Goal: Find specific page/section: Find specific page/section

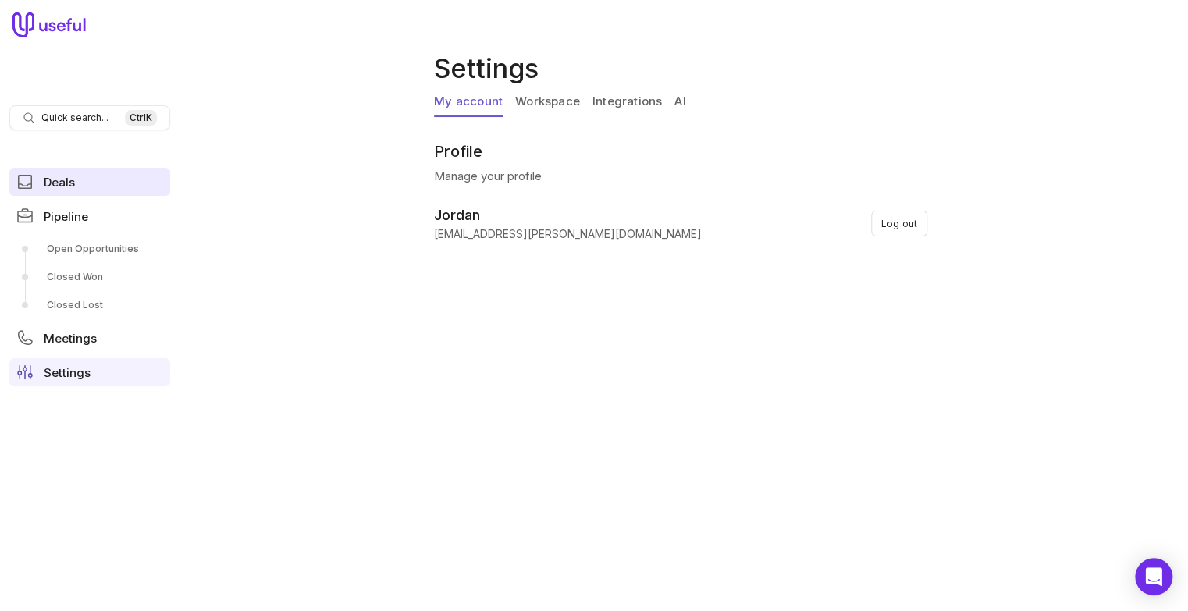
click at [80, 185] on link "Deals" at bounding box center [89, 182] width 161 height 28
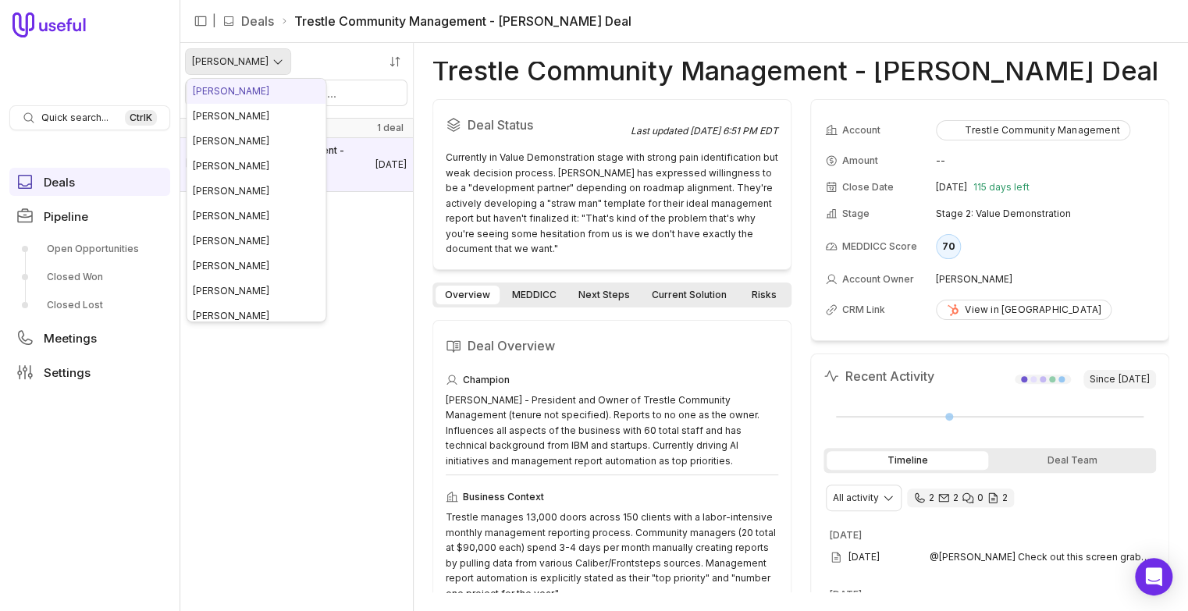
click at [234, 68] on html "Quick search... Ctrl K Deals Pipeline Open Opportunities Closed Won Closed Lost…" at bounding box center [594, 305] width 1188 height 611
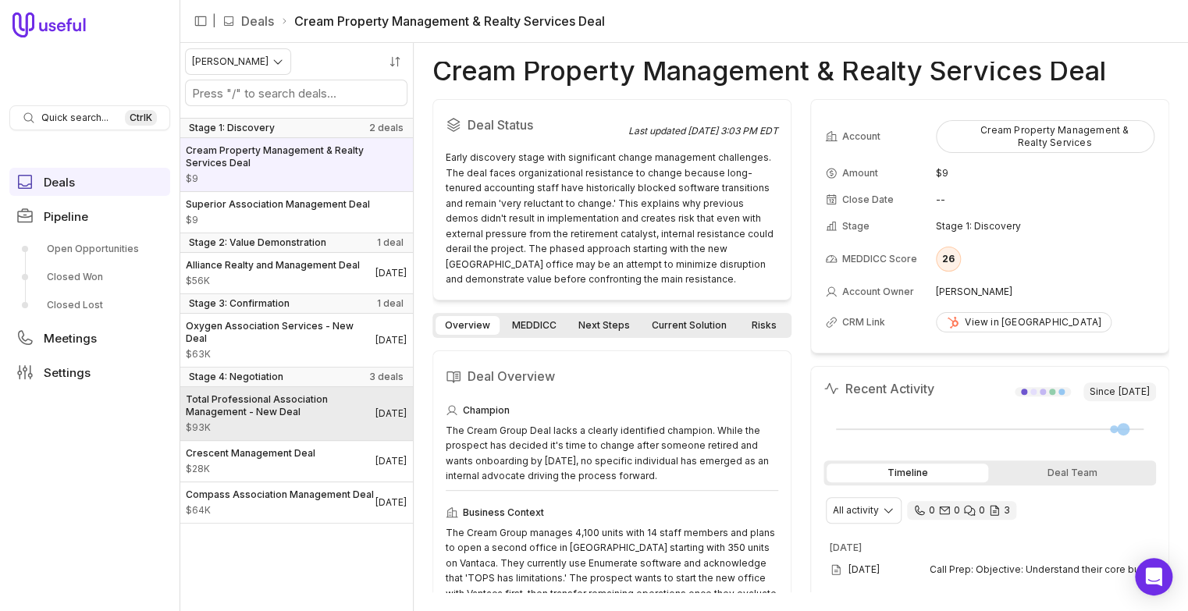
click at [284, 414] on span "Total Professional Association Management - New Deal" at bounding box center [281, 405] width 190 height 25
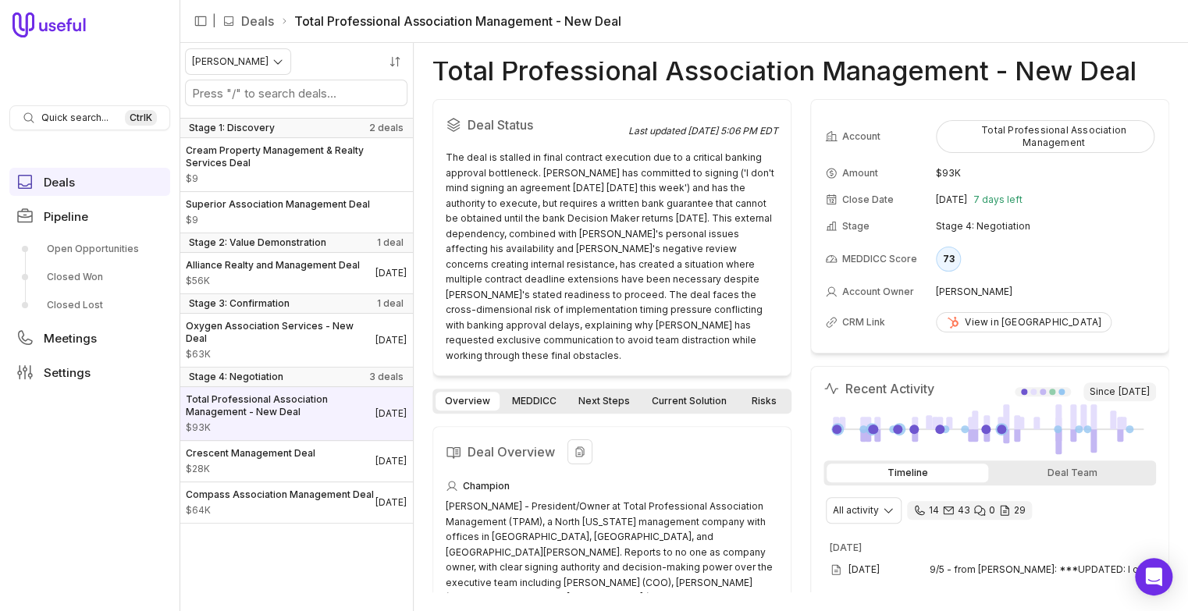
scroll to position [16, 0]
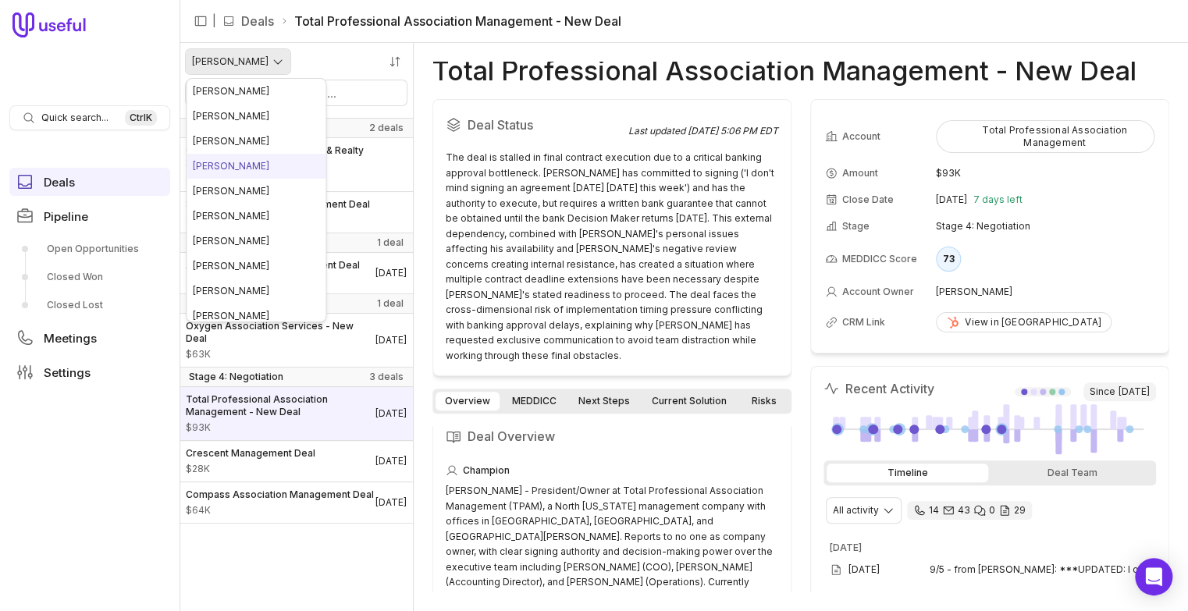
click at [261, 65] on html "Quick search... Ctrl K Deals Pipeline Open Opportunities Closed Won Closed Lost…" at bounding box center [594, 305] width 1188 height 611
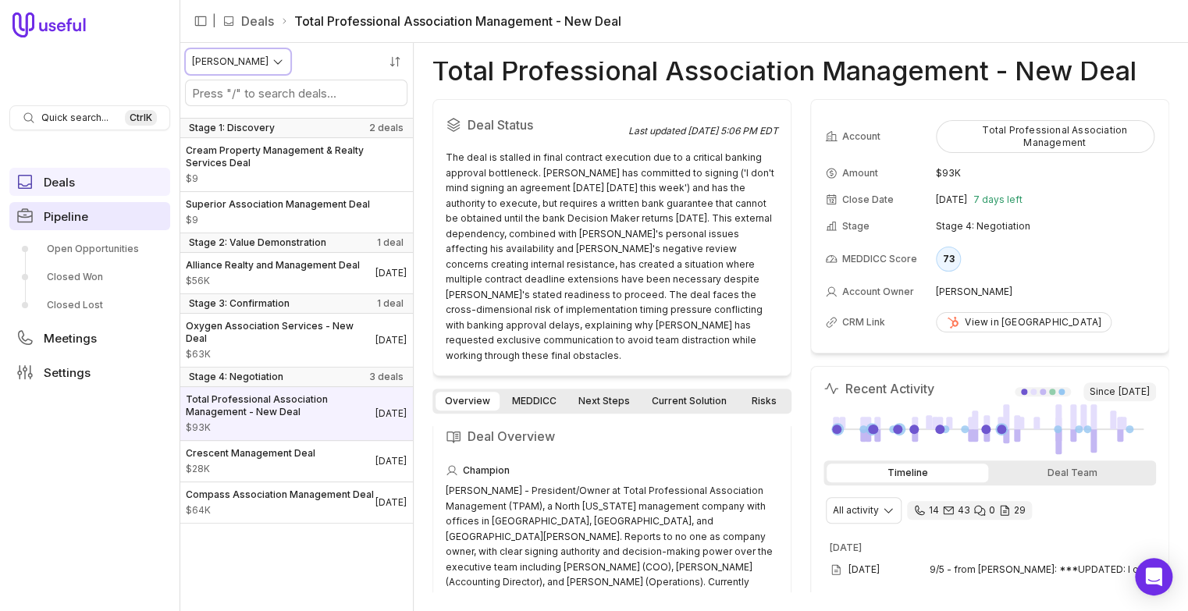
click at [78, 224] on html "Quick search... Ctrl K Deals Pipeline Open Opportunities Closed Won Closed Lost…" at bounding box center [594, 305] width 1188 height 611
click at [76, 215] on span "Pipeline" at bounding box center [66, 217] width 44 height 12
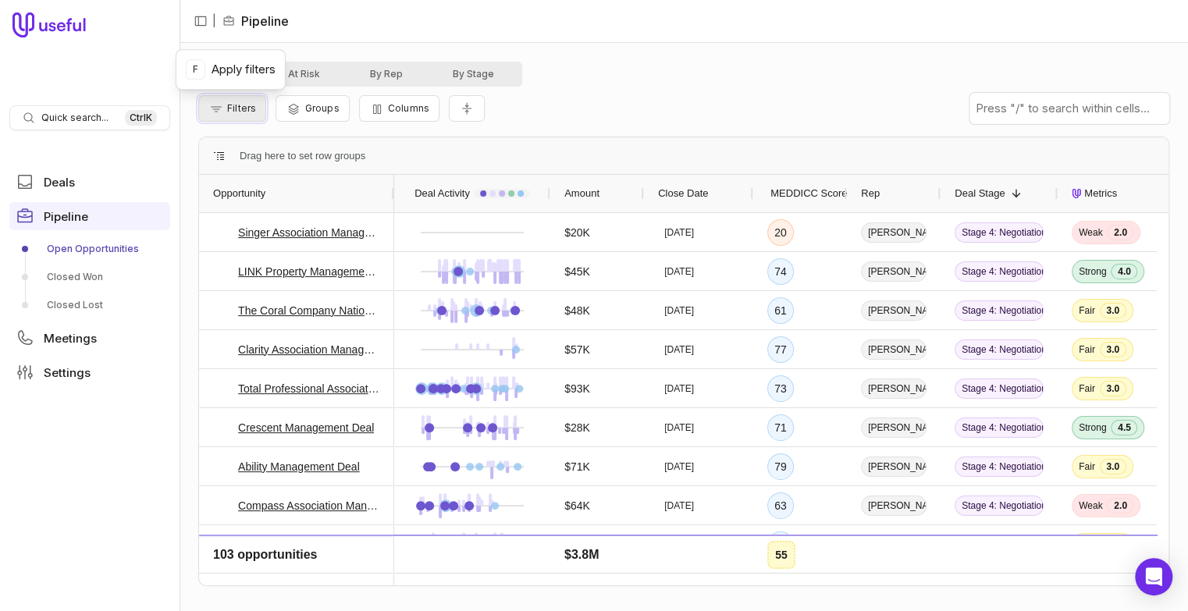
click at [250, 108] on span "Filters" at bounding box center [241, 108] width 29 height 12
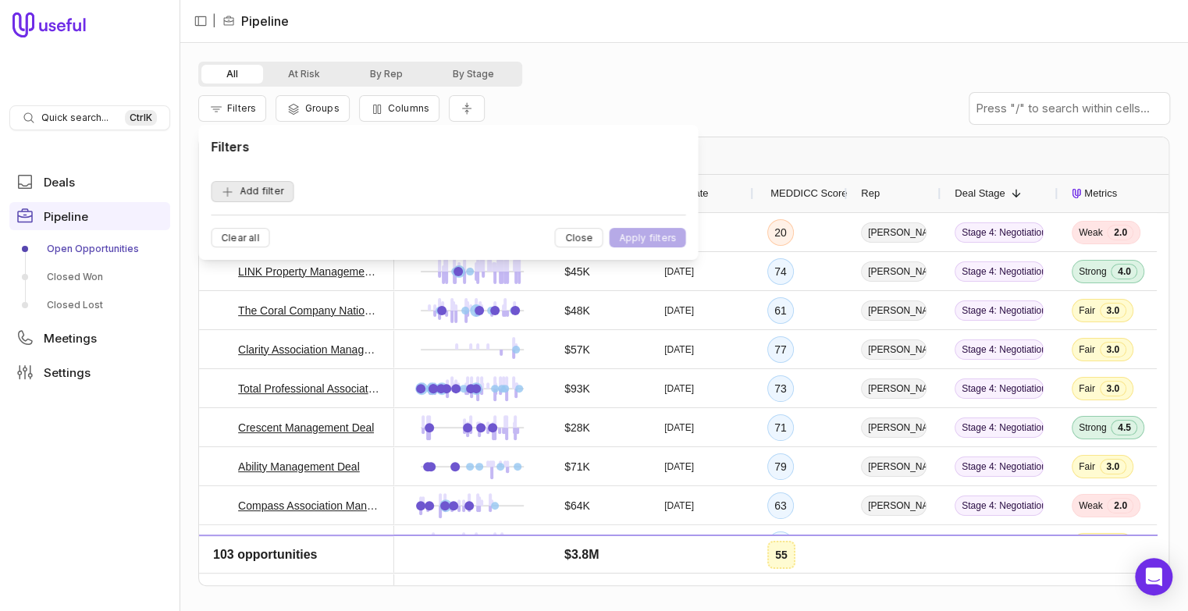
click at [251, 189] on button "Add filter" at bounding box center [252, 191] width 83 height 21
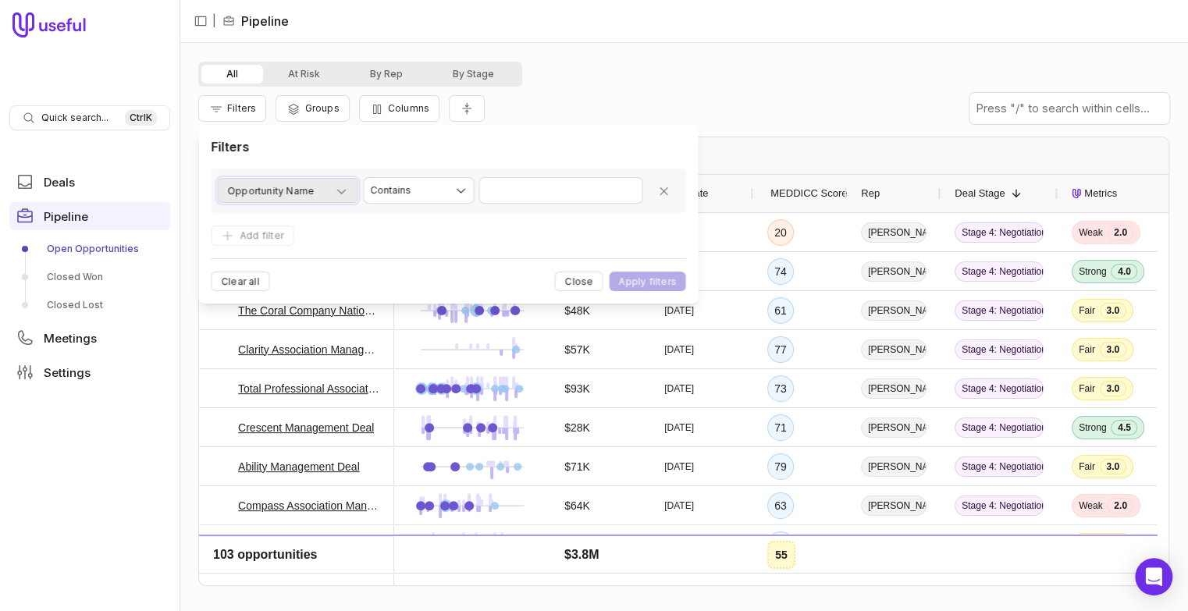
click at [315, 194] on div "Opportunity Name" at bounding box center [287, 191] width 120 height 19
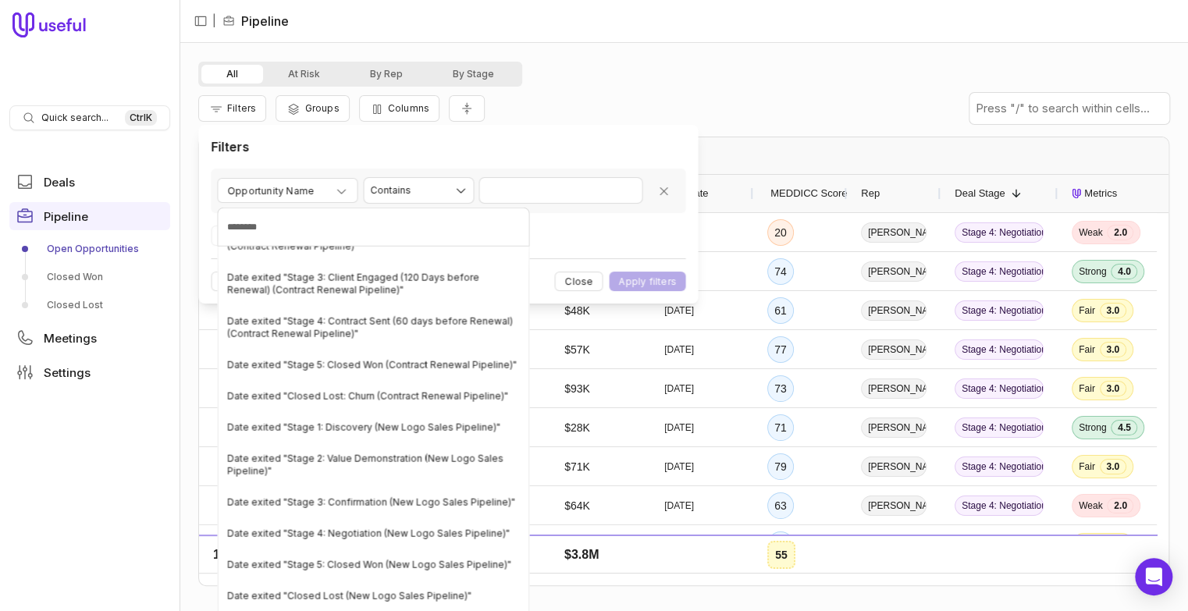
scroll to position [5459, 0]
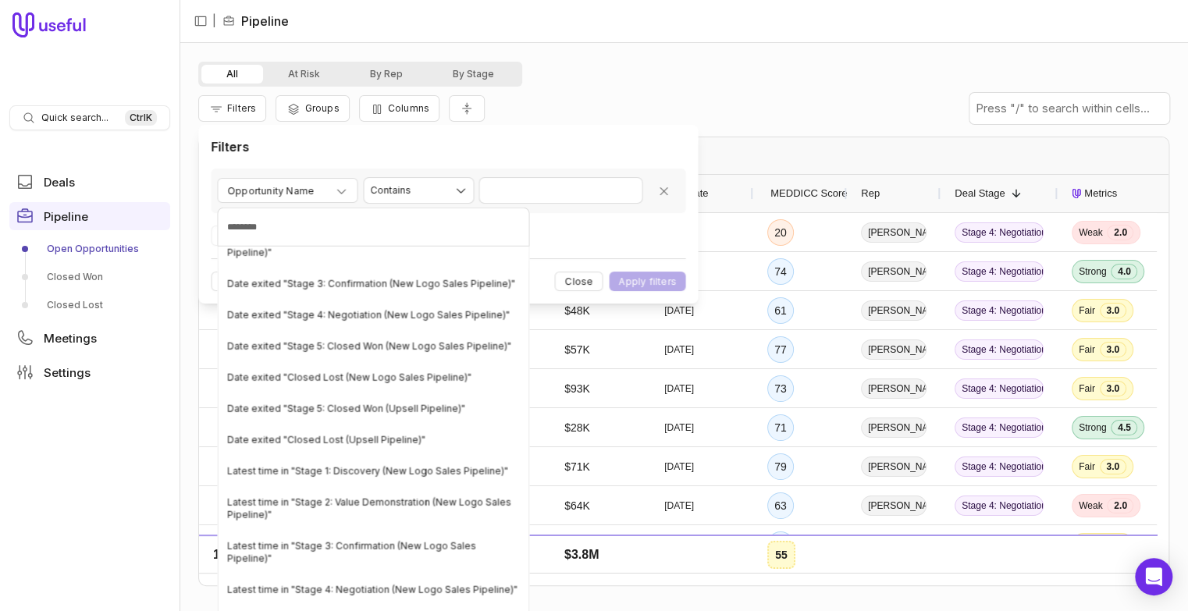
type input "********"
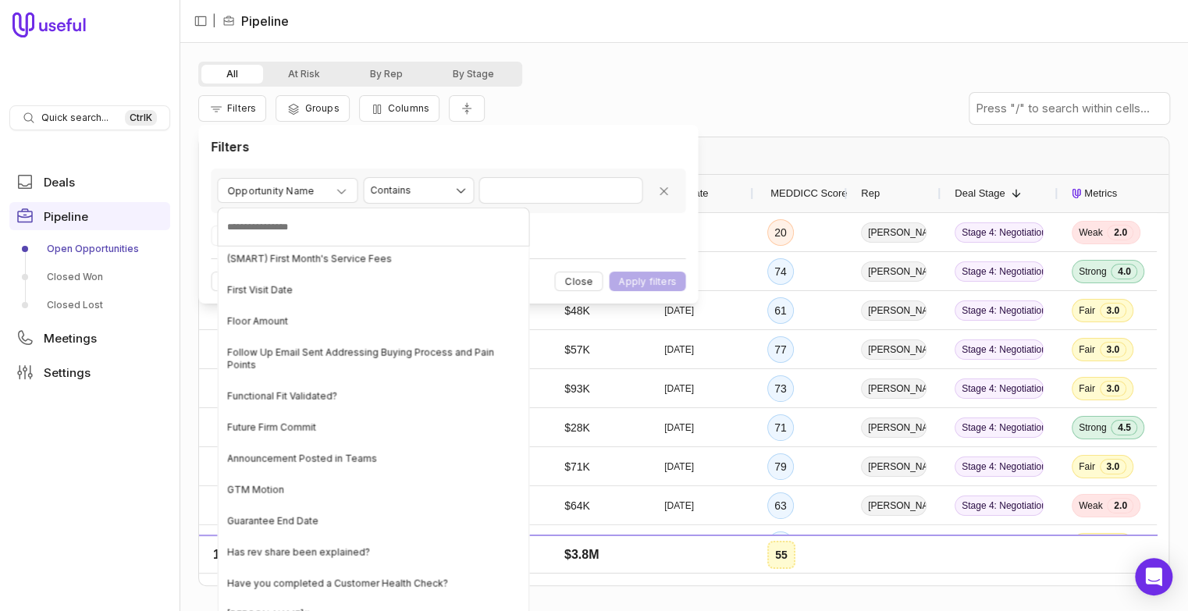
click at [538, 107] on html "Quick search... Ctrl K Deals Pipeline Open Opportunities Closed Won Closed Lost…" at bounding box center [594, 305] width 1188 height 611
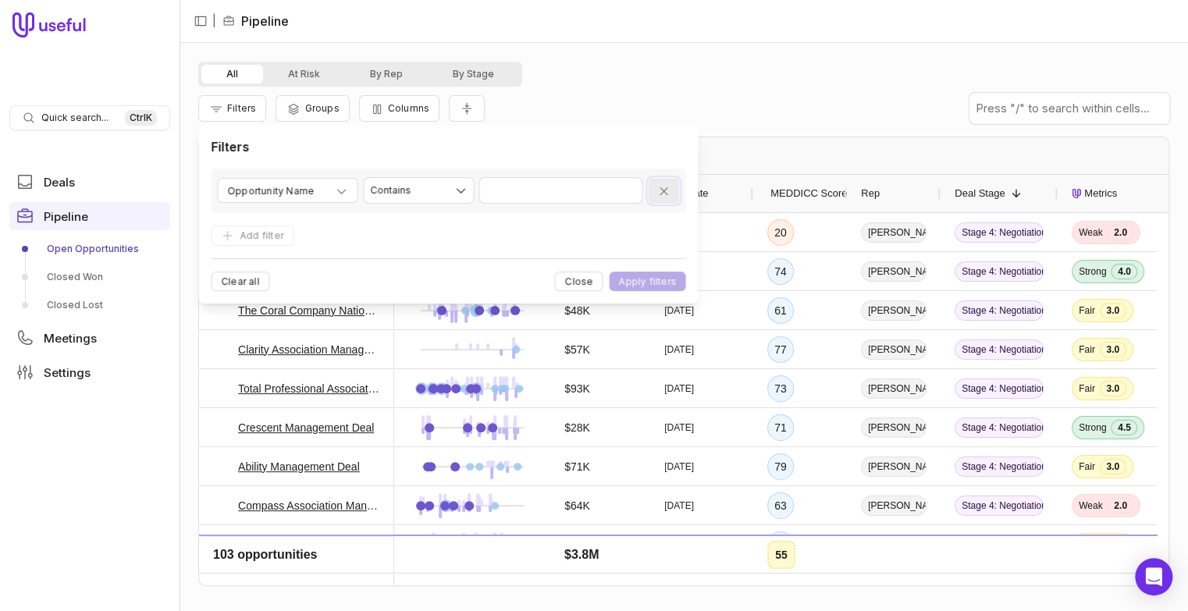
click at [662, 180] on button "Remove filter" at bounding box center [663, 191] width 31 height 26
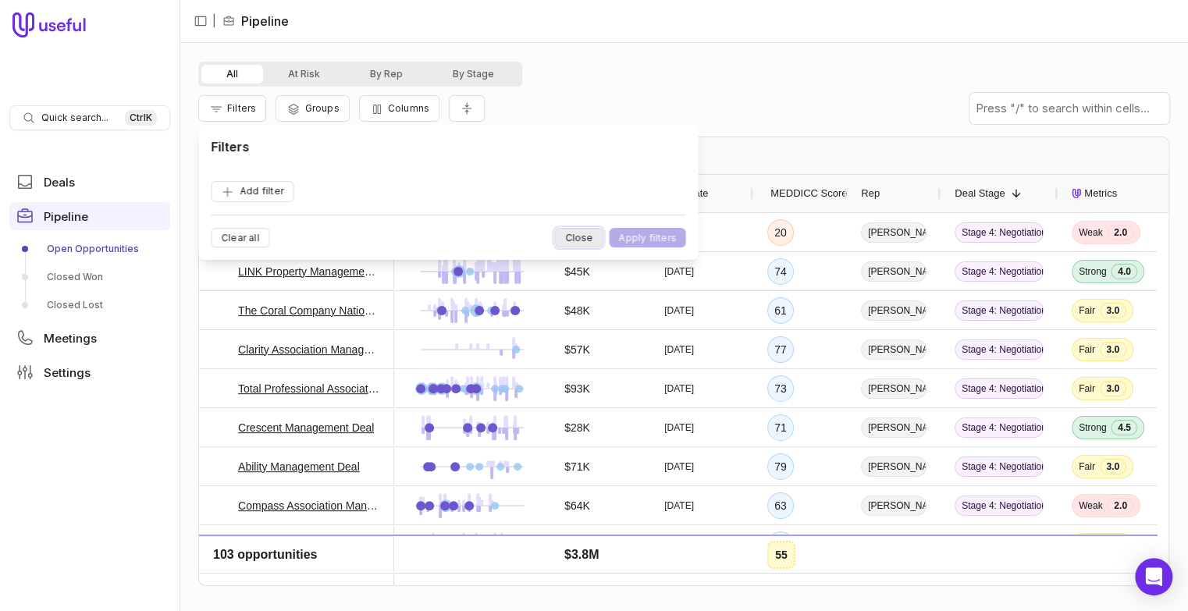
click at [574, 243] on button "Close" at bounding box center [579, 238] width 48 height 20
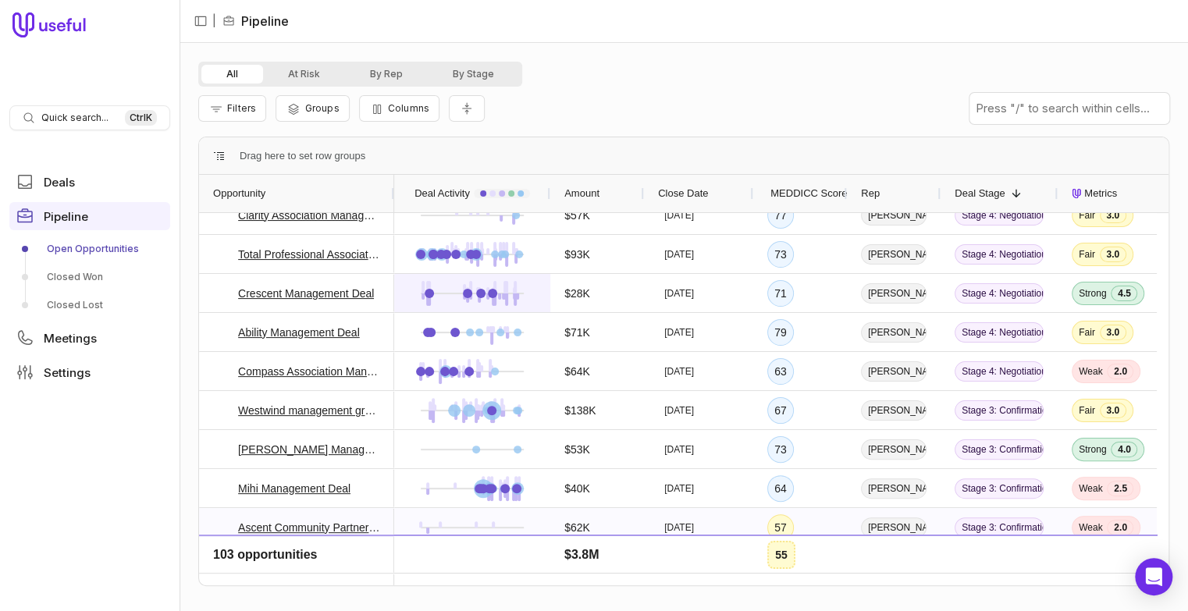
scroll to position [0, 0]
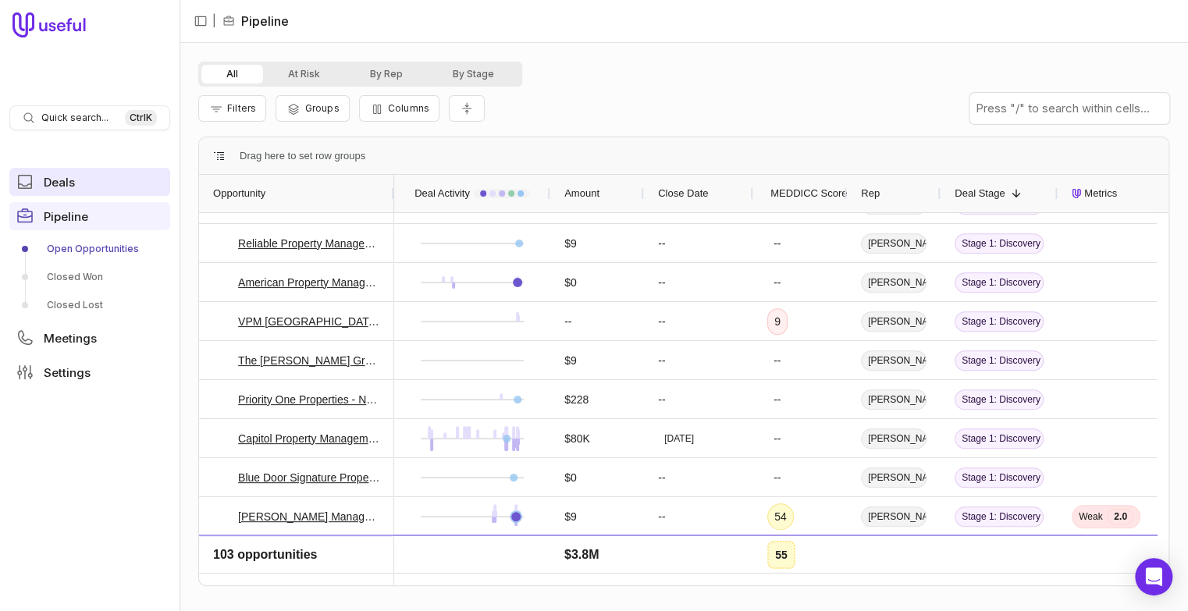
click at [64, 185] on span "Deals" at bounding box center [59, 182] width 31 height 12
